Goal: Task Accomplishment & Management: Use online tool/utility

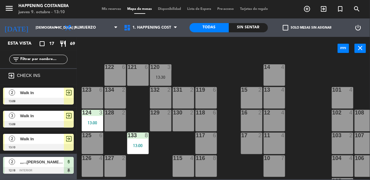
scroll to position [6, 0]
click at [34, 94] on span "Walk In" at bounding box center [42, 92] width 44 height 6
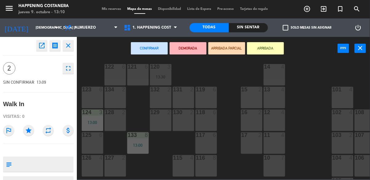
click at [204, 123] on div "118 6" at bounding box center [205, 119] width 21 height 21
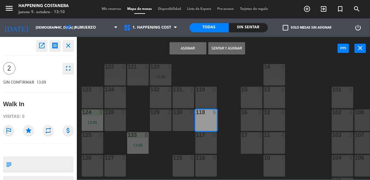
click at [225, 52] on button "Sentar y Asignar" at bounding box center [226, 48] width 37 height 12
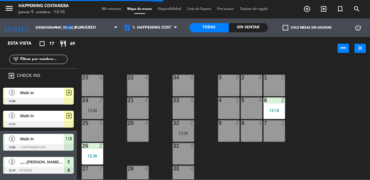
scroll to position [234, 0]
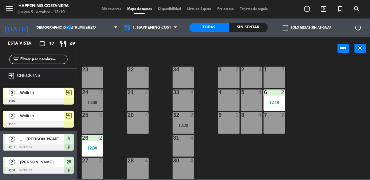
click at [25, 116] on span "Walk In" at bounding box center [42, 115] width 44 height 6
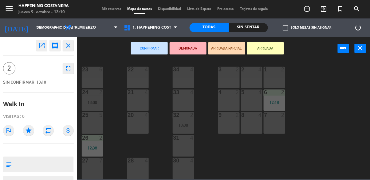
click at [181, 96] on div "33 4" at bounding box center [183, 99] width 21 height 21
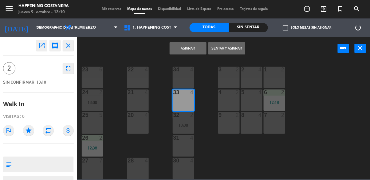
click at [233, 48] on button "Sentar y Asignar" at bounding box center [226, 48] width 37 height 12
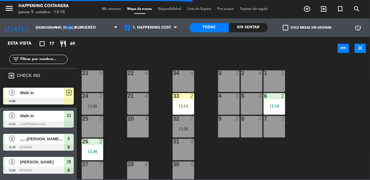
scroll to position [228, 0]
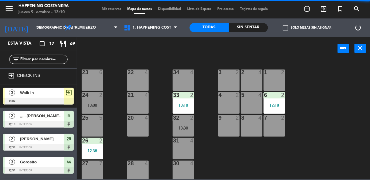
click at [180, 107] on div "33 2 13:10" at bounding box center [183, 102] width 21 height 21
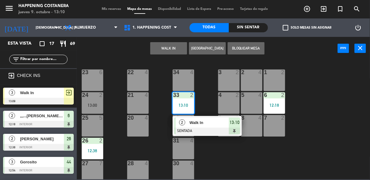
click at [332, 113] on div "69 2 122 6 121 6 120 3 13:30 14 4 CAVA 17 13:00 101 4 94 2 70 2 123 6 131 2 134…" at bounding box center [224, 119] width 289 height 120
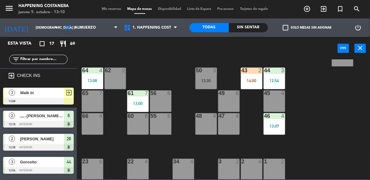
scroll to position [133, 0]
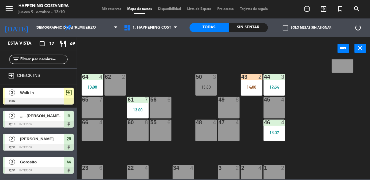
click at [323, 146] on div "69 2 122 6 121 6 120 3 13:30 14 4 CAVA 17 13:00 101 4 94 2 70 2 123 6 131 2 134…" at bounding box center [224, 119] width 289 height 120
click at [326, 141] on div "69 2 122 6 121 6 120 3 13:30 14 4 CAVA 17 13:00 101 4 94 2 70 2 123 6 131 2 134…" at bounding box center [224, 119] width 289 height 120
click at [25, 101] on div at bounding box center [38, 101] width 71 height 7
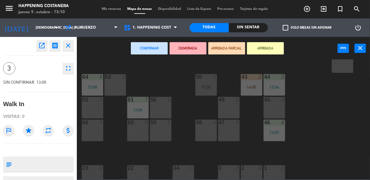
click at [86, 136] on div "66 4" at bounding box center [92, 129] width 21 height 21
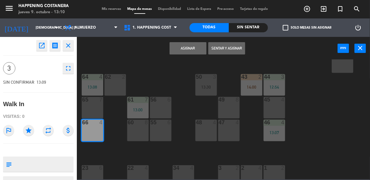
click at [230, 53] on button "Sentar y Asignar" at bounding box center [226, 48] width 37 height 12
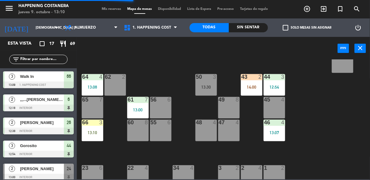
click at [341, 142] on div "69 2 122 6 121 6 120 3 13:30 14 4 CAVA 17 13:00 101 4 94 2 70 2 123 6 131 2 134…" at bounding box center [224, 119] width 289 height 120
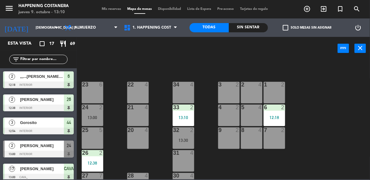
scroll to position [234, 0]
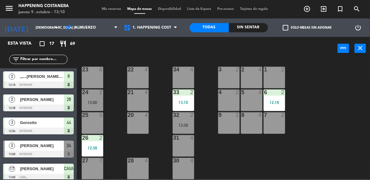
click at [345, 137] on div "69 2 122 6 121 6 120 3 13:30 14 4 CAVA 17 13:00 101 4 94 2 70 2 123 6 131 2 134…" at bounding box center [224, 119] width 289 height 120
click at [238, 27] on div "Sin sentar" at bounding box center [248, 27] width 39 height 9
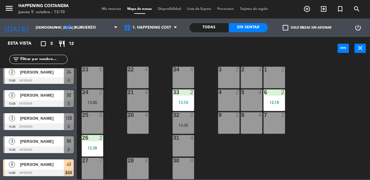
scroll to position [0, 0]
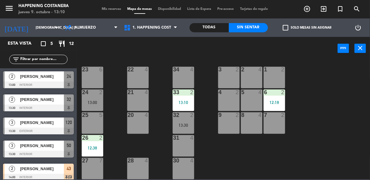
click at [212, 25] on div "Todas" at bounding box center [208, 27] width 39 height 9
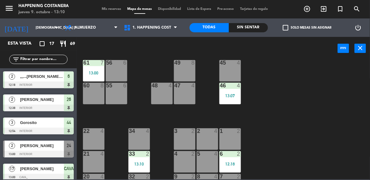
scroll to position [0, 101]
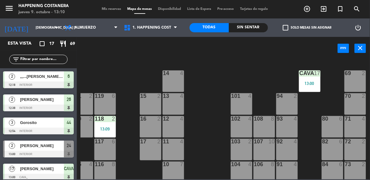
click at [314, 81] on div "13:00" at bounding box center [309, 83] width 21 height 4
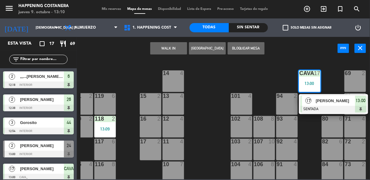
click at [257, 73] on div "69 2 122 6 121 6 120 3 13:30 14 4 CAVA 17 13:00 17 [PERSON_NAME] SENTADA 13:00 …" at bounding box center [224, 119] width 289 height 120
